Goal: Task Accomplishment & Management: Use online tool/utility

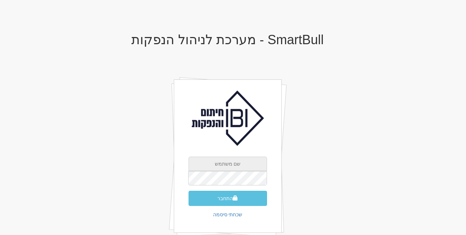
type input "[EMAIL_ADDRESS][DOMAIN_NAME]"
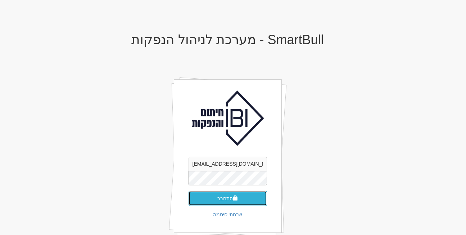
click at [220, 192] on button "התחבר" at bounding box center [228, 198] width 78 height 15
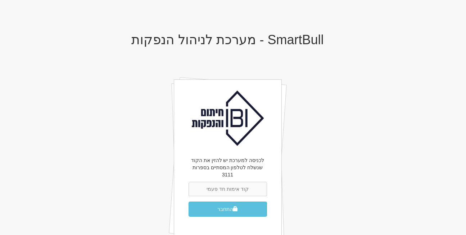
click at [217, 183] on input "text" at bounding box center [228, 189] width 78 height 14
type input "168240"
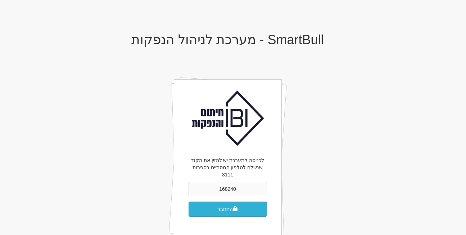
click at [241, 202] on button "התחבר" at bounding box center [228, 209] width 78 height 15
click at [218, 202] on button "התחבר" at bounding box center [228, 209] width 78 height 15
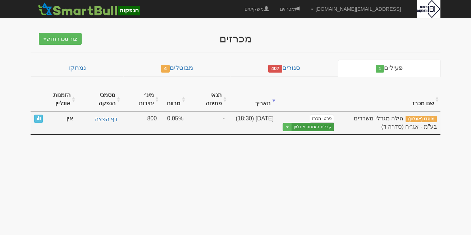
click at [313, 125] on link "קבלת הזמנות אונליין" at bounding box center [313, 127] width 42 height 8
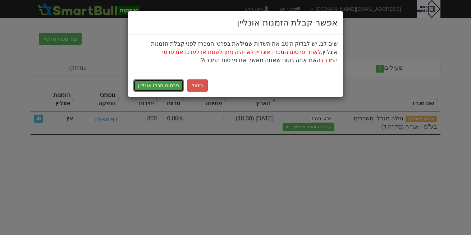
click at [150, 86] on button "פרסום מכרז אונליין" at bounding box center [158, 86] width 50 height 12
